Goal: Transaction & Acquisition: Book appointment/travel/reservation

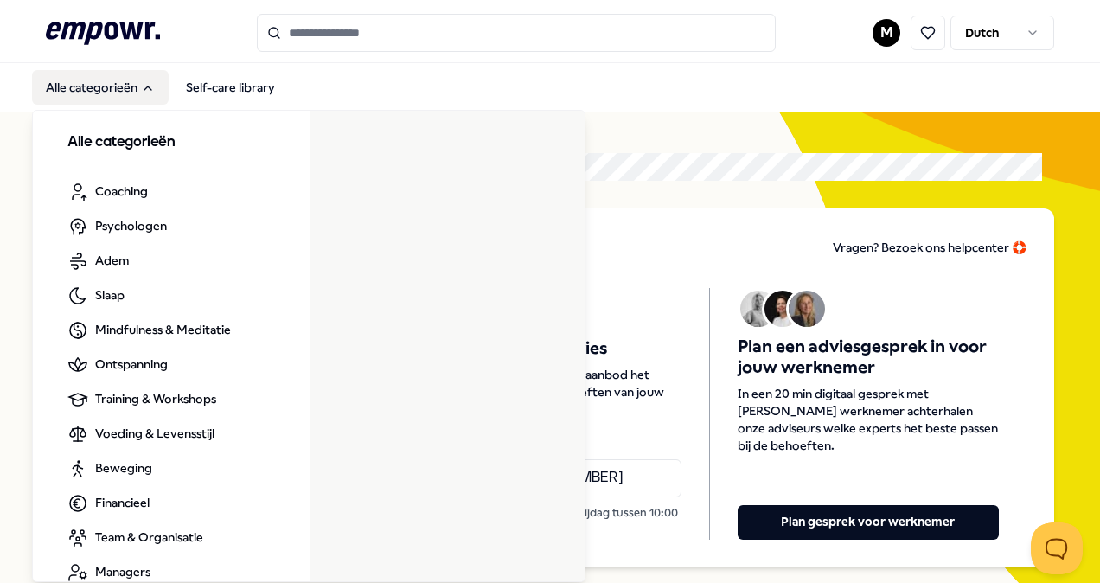
click at [107, 79] on button "Alle categorieën" at bounding box center [100, 87] width 137 height 35
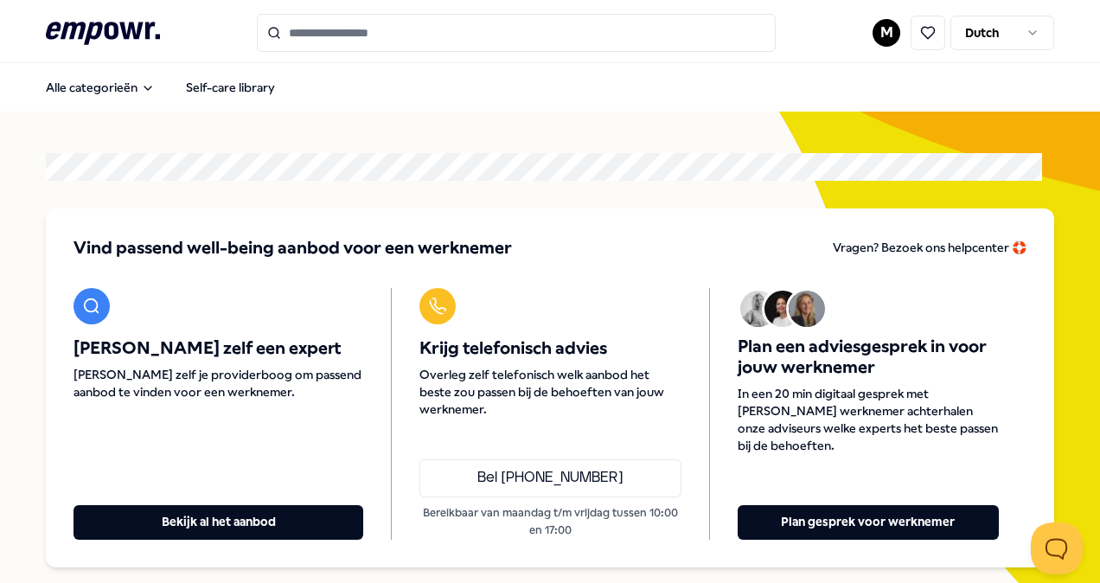
click at [869, 43] on html ".empowr-logo_svg__cls-1{fill:#03032f} M Dutch Alle categorieën Self-care librar…" at bounding box center [550, 291] width 1100 height 583
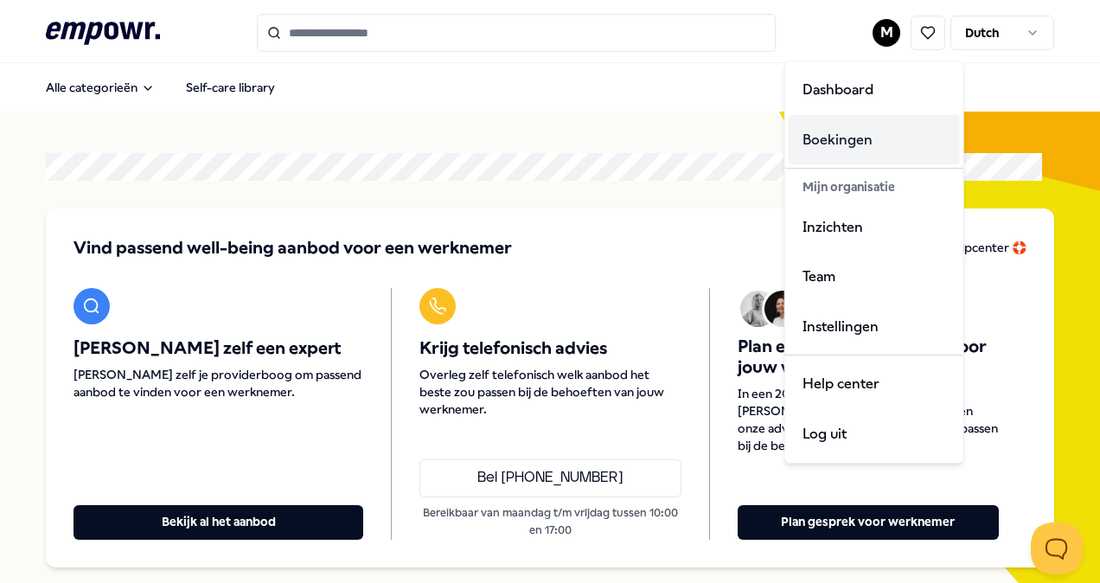
click at [846, 137] on div "Boekingen" at bounding box center [874, 140] width 171 height 50
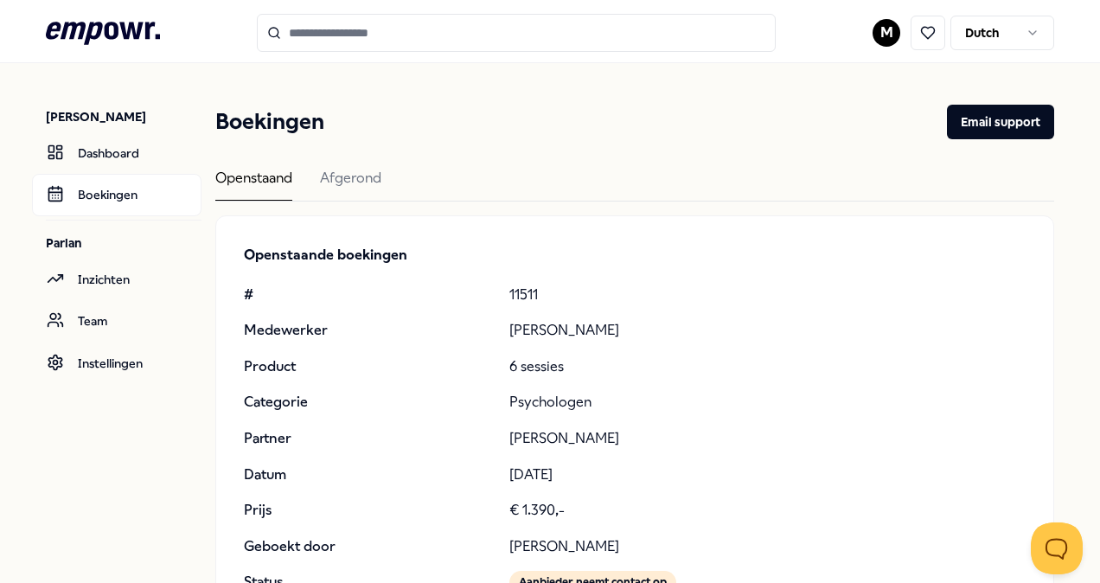
click at [135, 31] on icon at bounding box center [103, 33] width 114 height 22
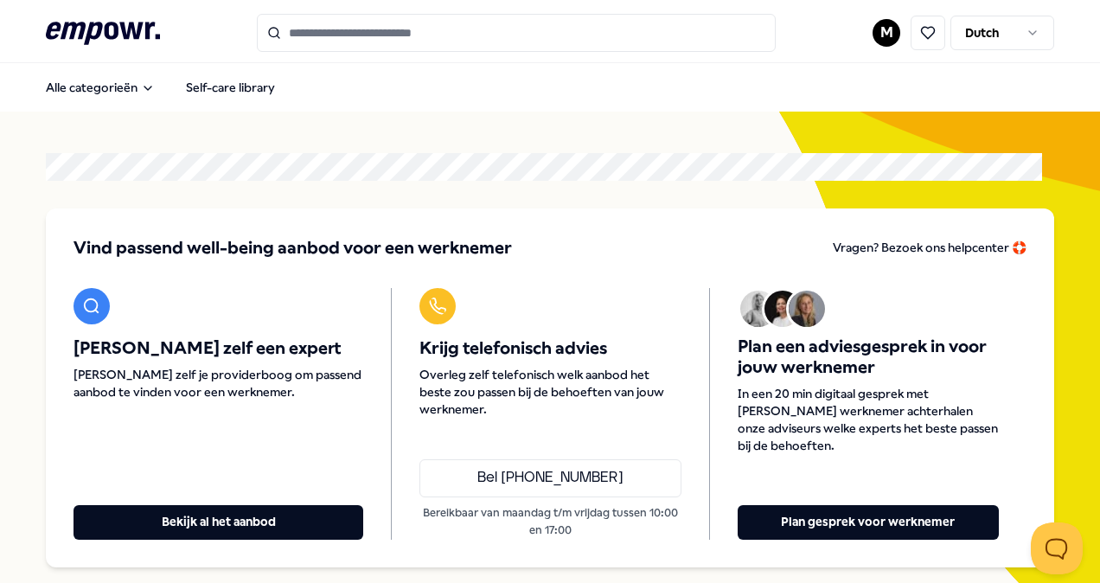
click at [389, 28] on input "Search for products, categories or subcategories" at bounding box center [516, 33] width 519 height 38
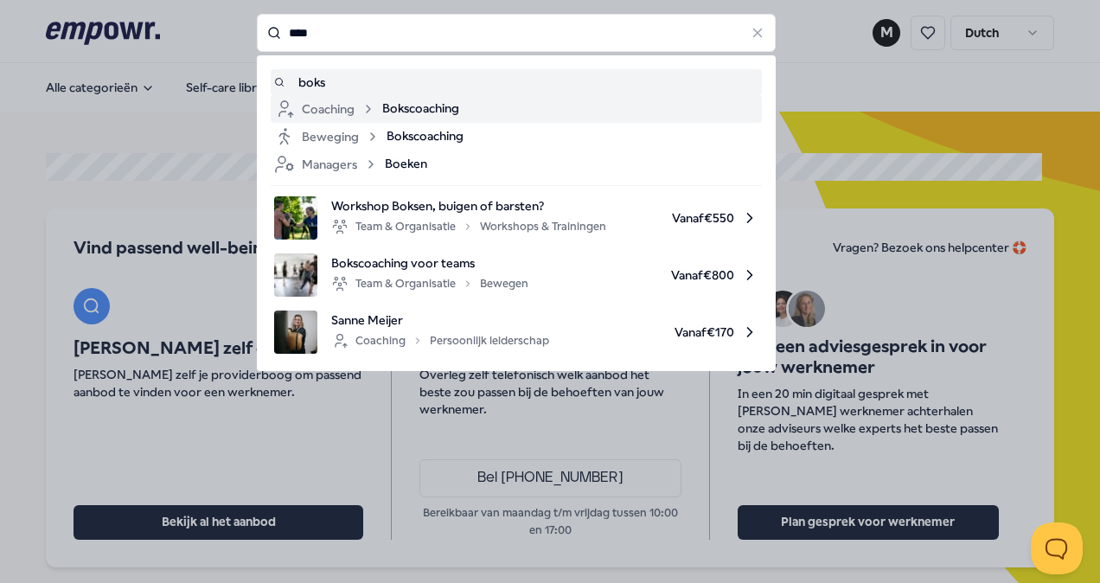
click at [417, 105] on span "Bokscoaching" at bounding box center [420, 109] width 77 height 21
type input "****"
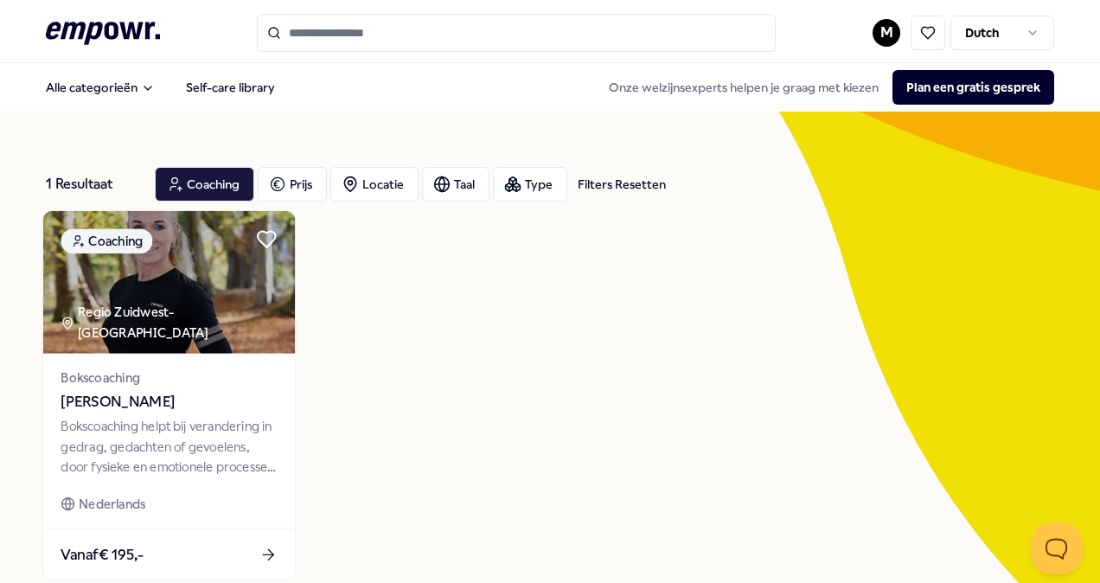
click at [268, 555] on icon at bounding box center [268, 555] width 10 height 0
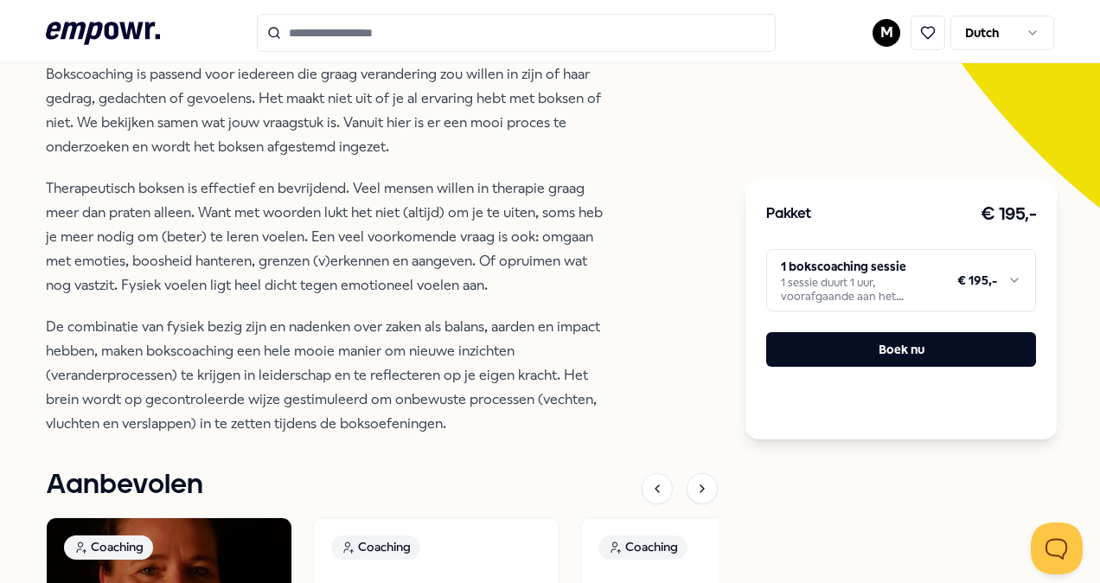
scroll to position [484, 0]
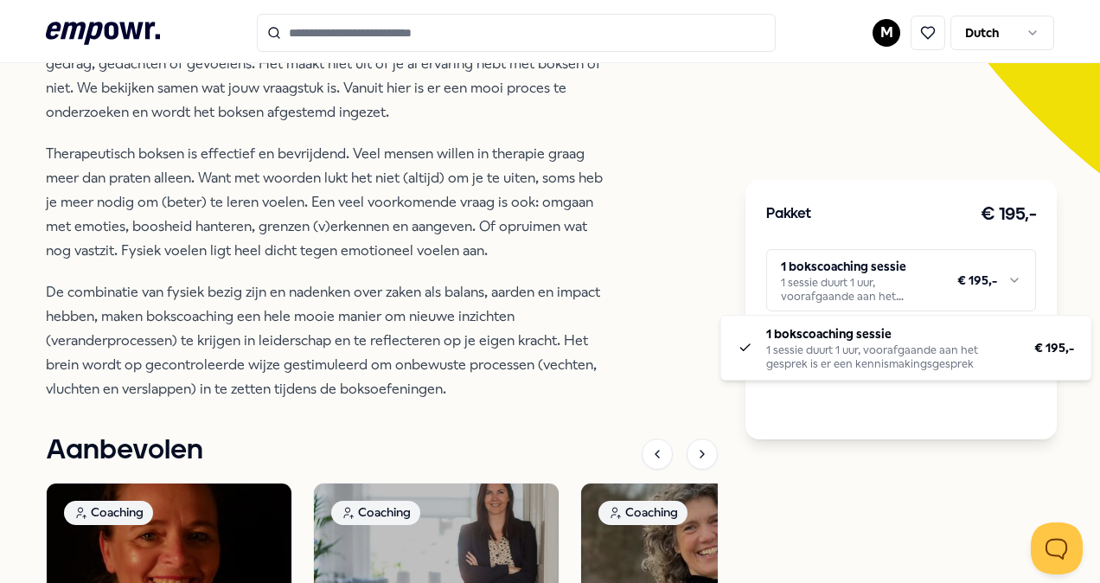
click at [905, 298] on html ".empowr-logo_svg__cls-1{fill:#03032f} M Dutch Alle categorieën Self-care librar…" at bounding box center [550, 291] width 1100 height 583
click at [580, 292] on html ".empowr-logo_svg__cls-1{fill:#03032f} M Dutch Alle categorieën Self-care librar…" at bounding box center [550, 291] width 1100 height 583
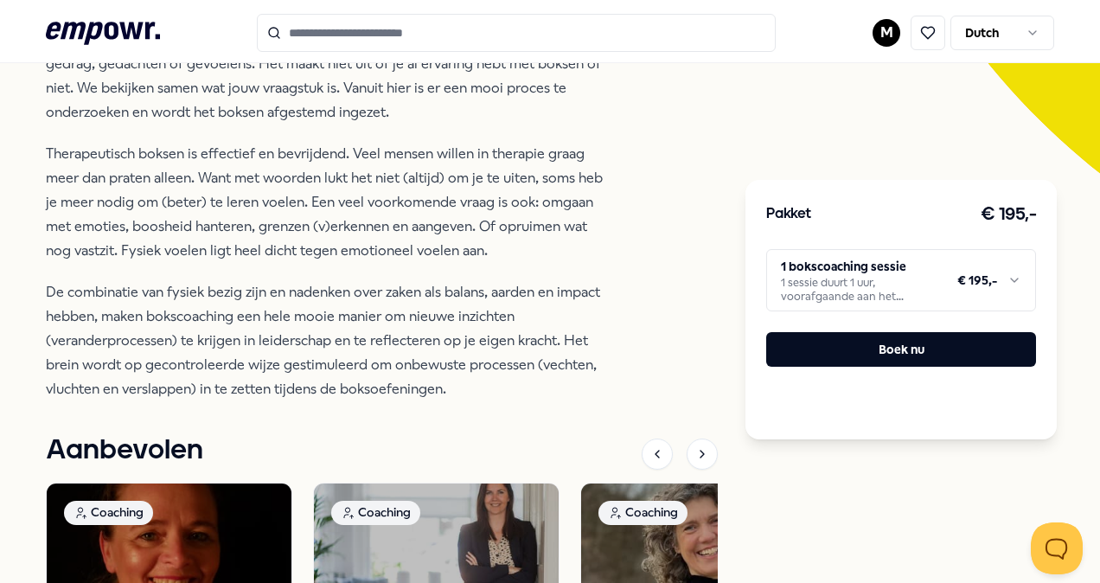
click at [580, 292] on p "De combinatie van fysiek bezig zijn en nadenken over zaken als balans, aarden e…" at bounding box center [327, 340] width 562 height 121
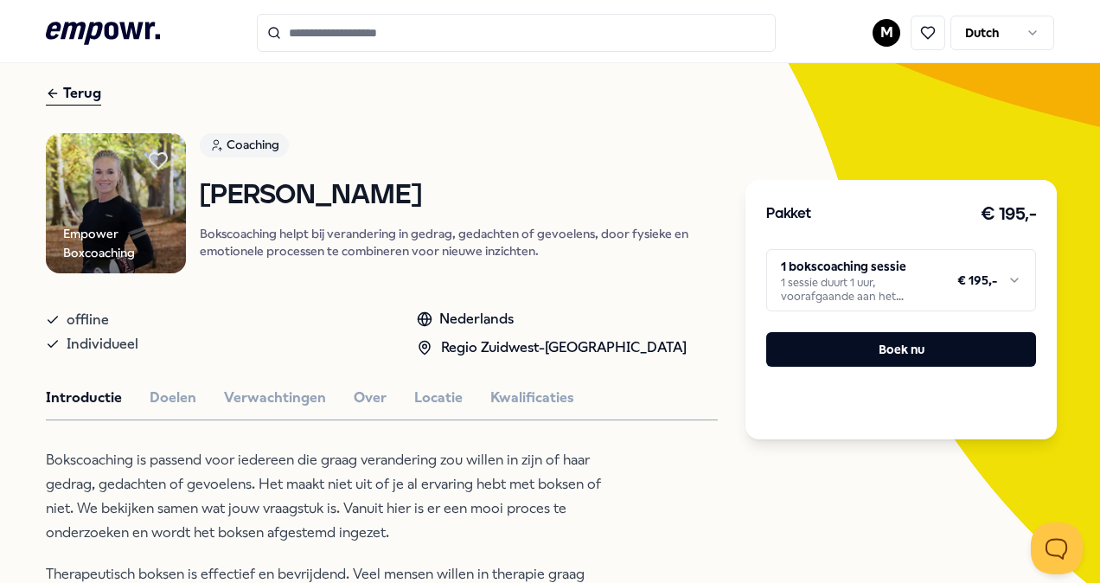
scroll to position [0, 0]
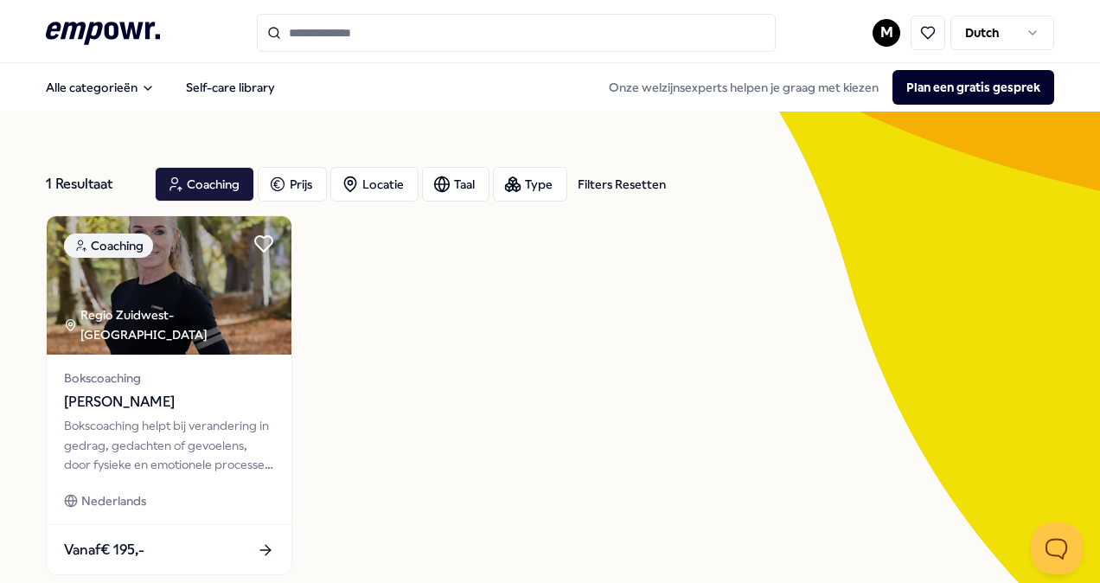
click at [350, 28] on input "Search for products, categories or subcategories" at bounding box center [516, 33] width 519 height 38
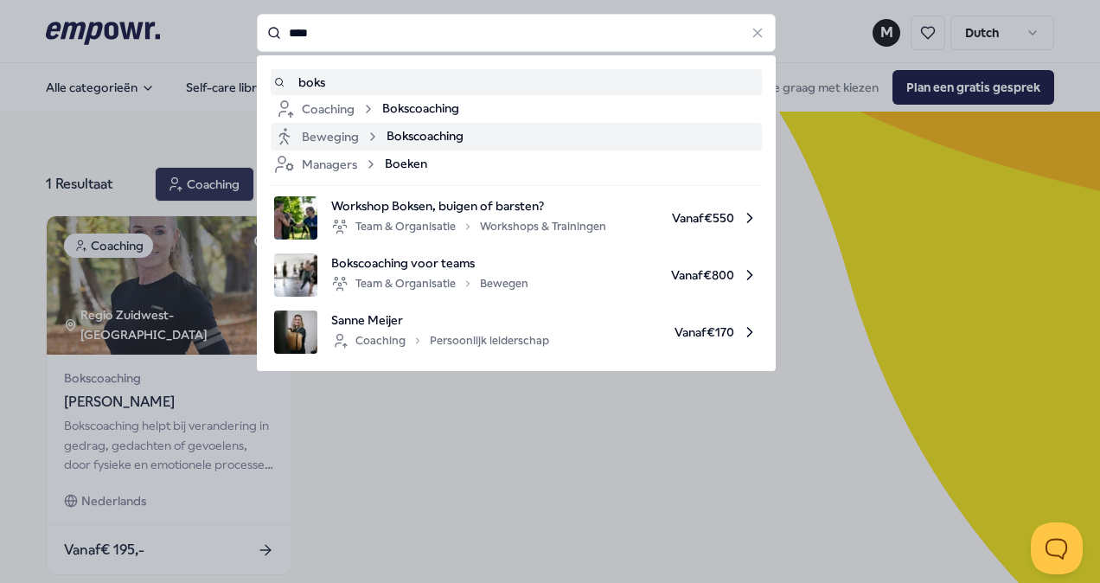
click at [407, 139] on span "Bokscoaching" at bounding box center [425, 136] width 77 height 21
type input "****"
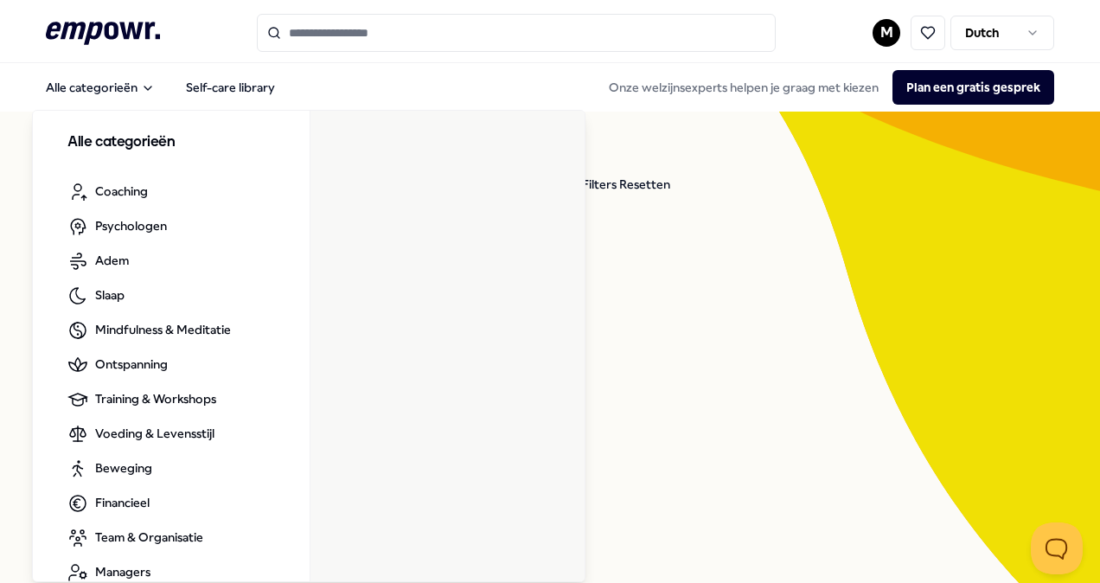
click at [65, 37] on icon ".empowr-logo_svg__cls-1{fill:#03032f}" at bounding box center [103, 33] width 114 height 32
